Goal: Task Accomplishment & Management: Use online tool/utility

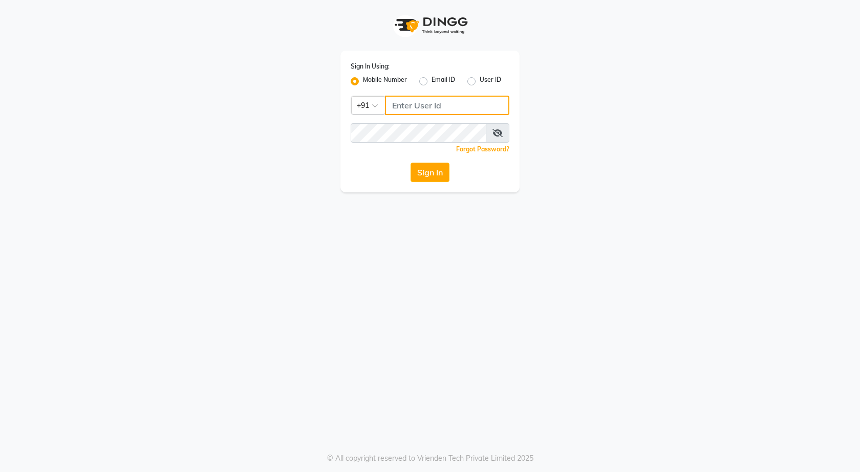
type input "7769865421"
click at [495, 134] on icon at bounding box center [497, 133] width 10 height 8
click at [496, 134] on icon at bounding box center [497, 133] width 9 height 8
click at [429, 169] on button "Sign In" at bounding box center [429, 172] width 39 height 19
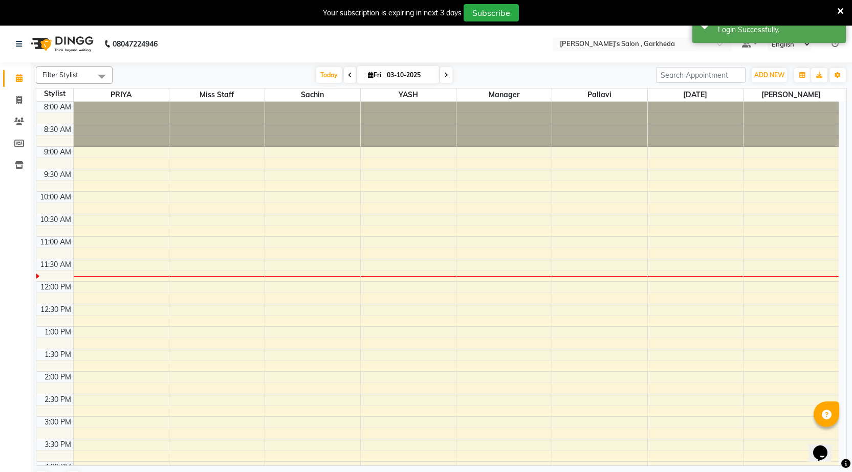
scroll to position [51, 0]
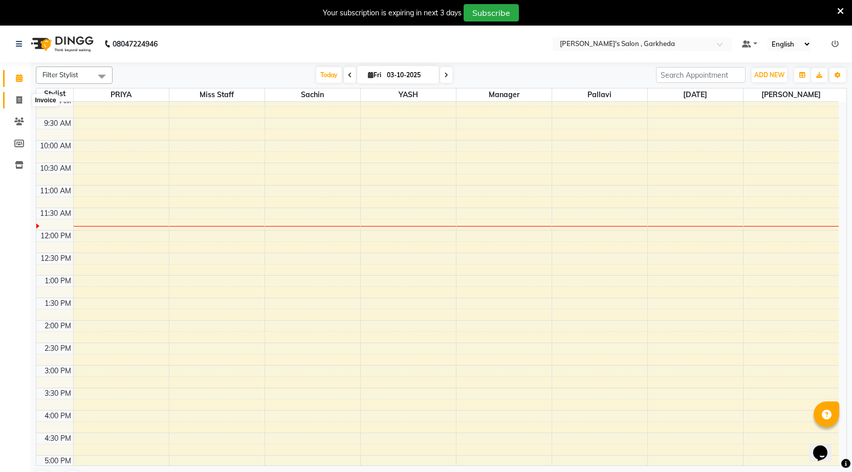
click at [18, 102] on icon at bounding box center [19, 100] width 6 height 8
select select "7062"
select select "service"
